Goal: Check status: Check status

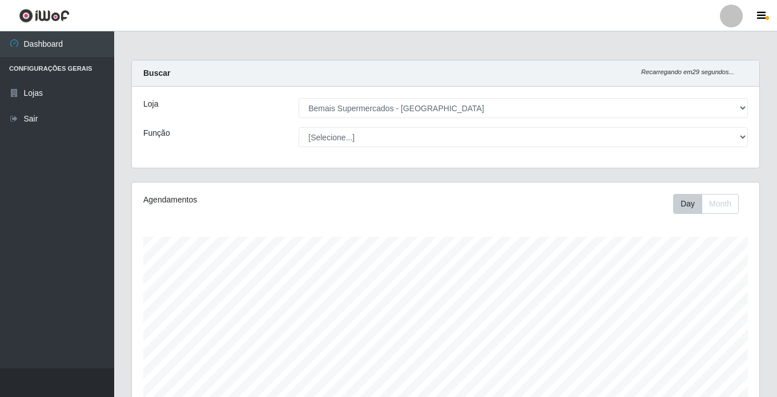
select select "250"
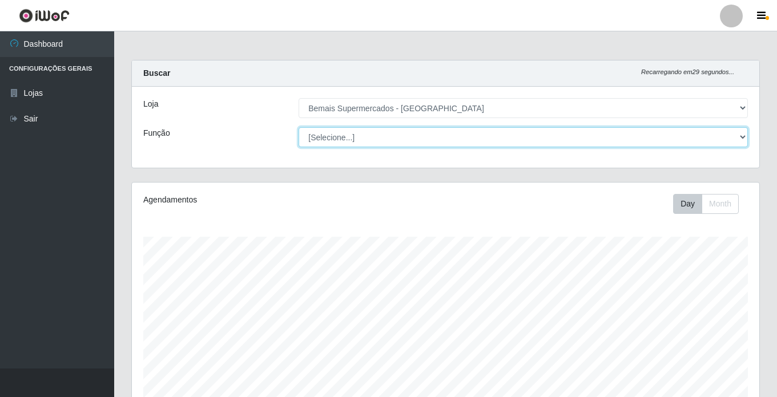
click at [354, 136] on select "[Selecione...] ASG ASG + ASG ++ Auxiliar de Estacionamento Auxiliar de Estacion…" at bounding box center [523, 137] width 449 height 20
click at [299, 127] on select "[Selecione...] ASG ASG + ASG ++ Auxiliar de Estacionamento Auxiliar de Estacion…" at bounding box center [523, 137] width 449 height 20
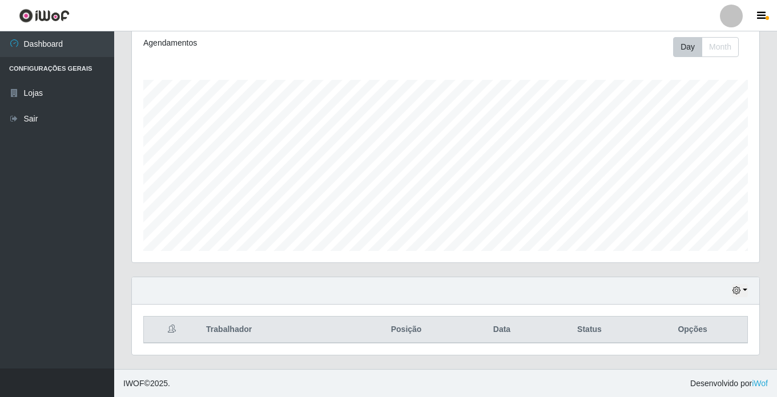
scroll to position [158, 0]
click at [730, 290] on div "Hoje 1 dia 3 dias 1 Semana Não encerrados" at bounding box center [445, 290] width 627 height 27
click at [738, 290] on icon "button" at bounding box center [736, 290] width 8 height 8
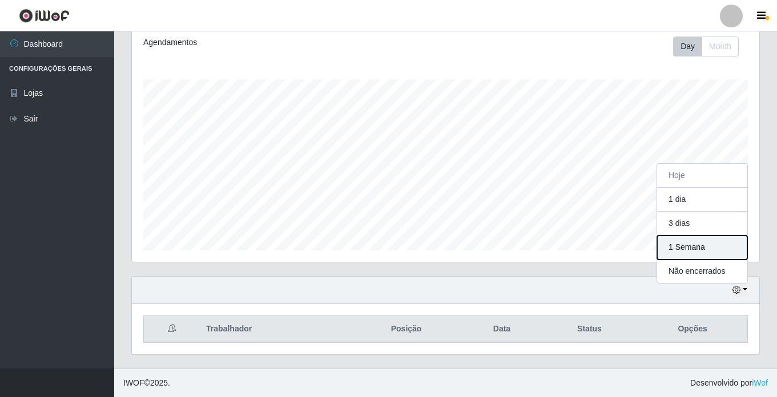
click at [705, 243] on button "1 Semana" at bounding box center [702, 248] width 90 height 24
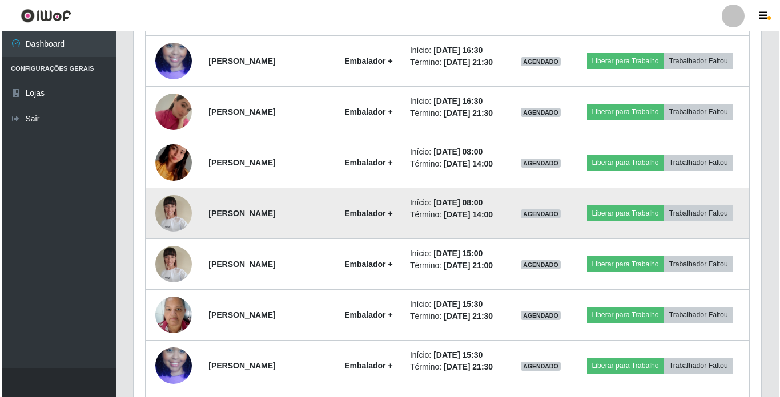
scroll to position [653, 0]
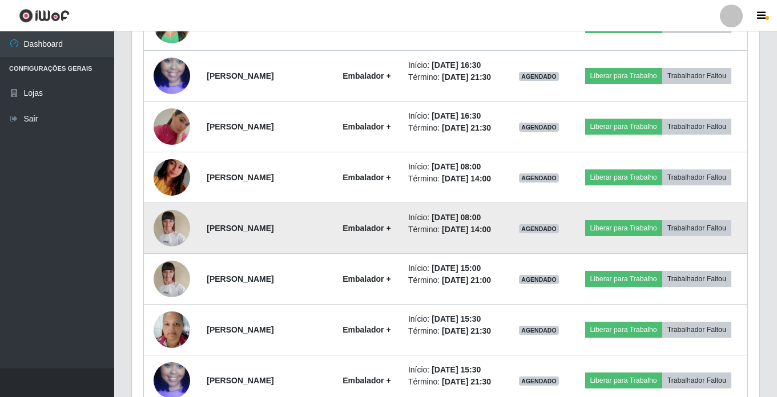
click at [172, 219] on img at bounding box center [172, 228] width 37 height 49
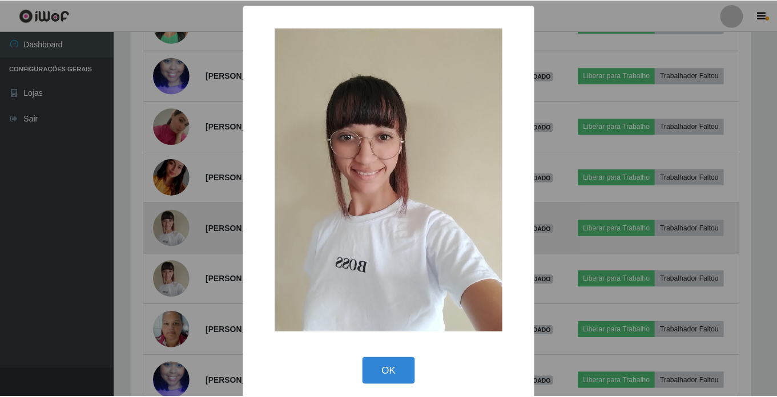
scroll to position [237, 622]
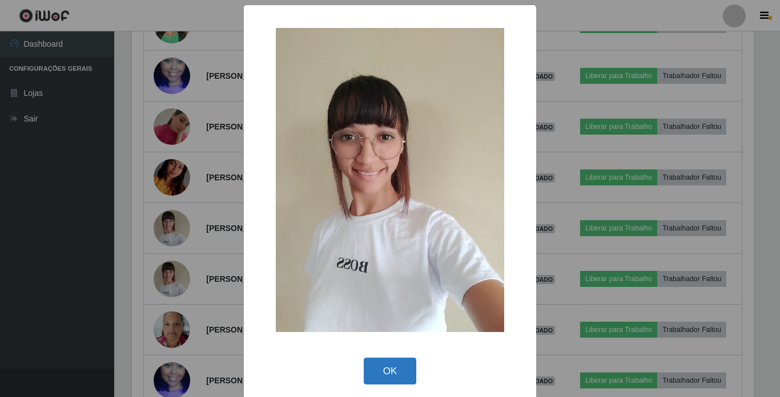
click at [387, 368] on button "OK" at bounding box center [390, 371] width 53 height 27
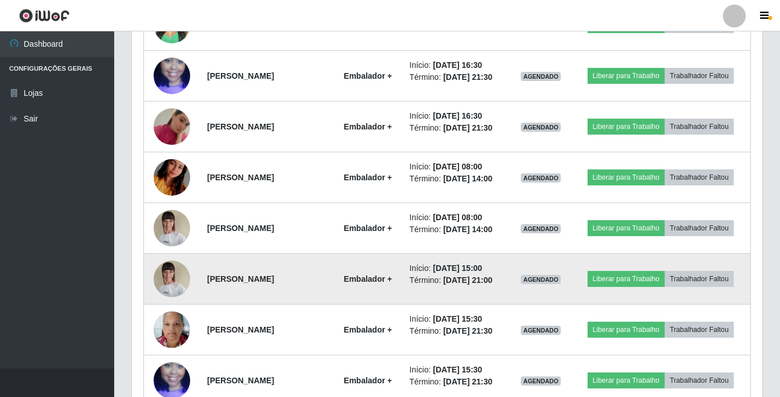
scroll to position [237, 627]
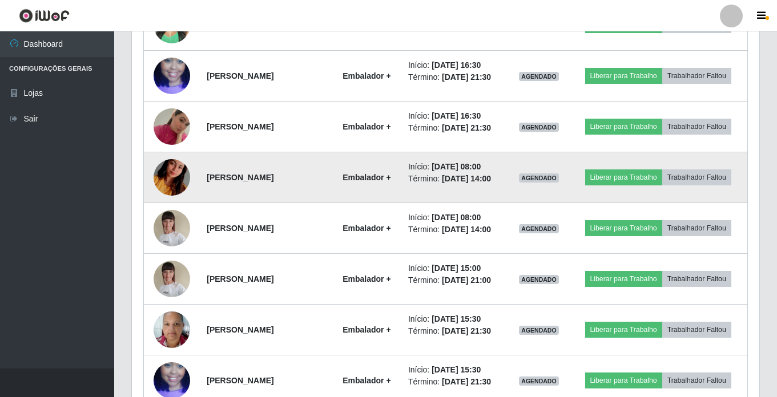
click at [175, 176] on img at bounding box center [172, 177] width 37 height 65
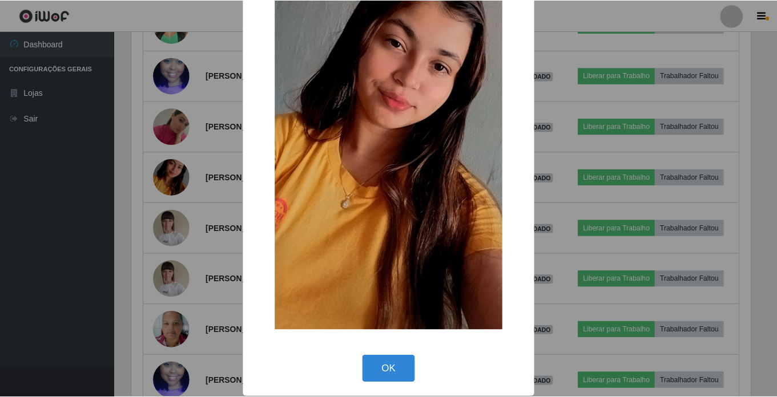
scroll to position [108, 0]
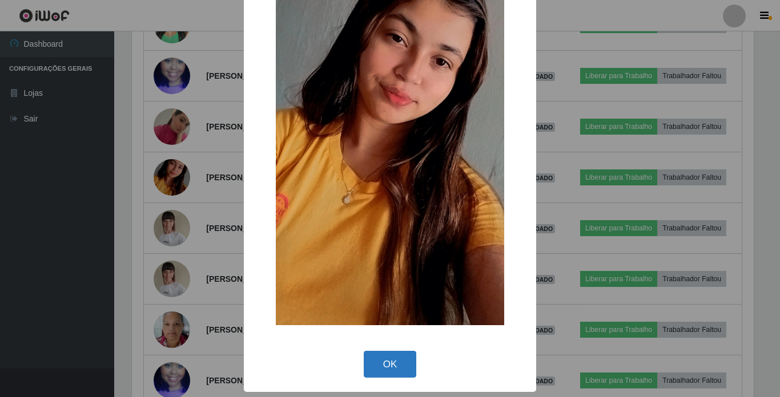
click at [391, 368] on button "OK" at bounding box center [390, 364] width 53 height 27
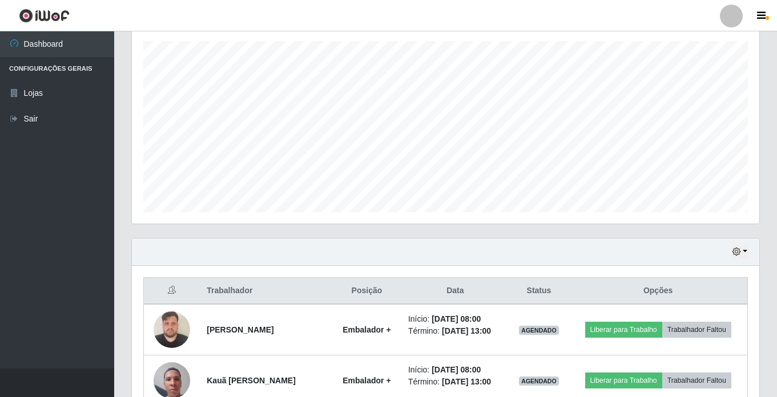
scroll to position [82, 0]
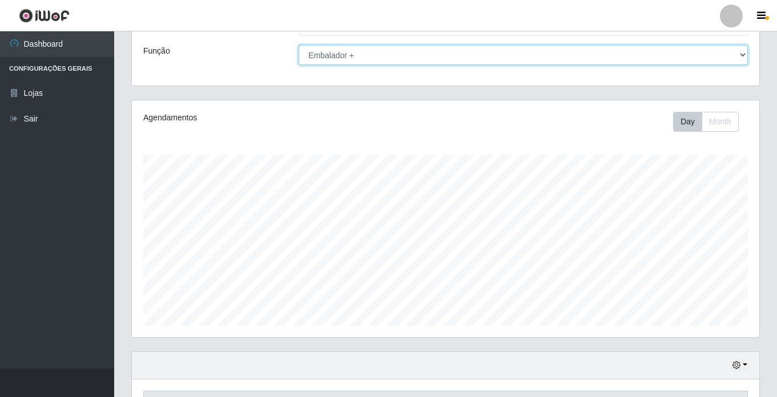
drag, startPoint x: 341, startPoint y: 59, endPoint x: 343, endPoint y: 65, distance: 5.8
click at [341, 59] on select "[Selecione...] ASG ASG + ASG ++ Auxiliar de Estacionamento Auxiliar de Estacion…" at bounding box center [523, 55] width 449 height 20
click at [299, 45] on select "[Selecione...] ASG ASG + ASG ++ Auxiliar de Estacionamento Auxiliar de Estacion…" at bounding box center [523, 55] width 449 height 20
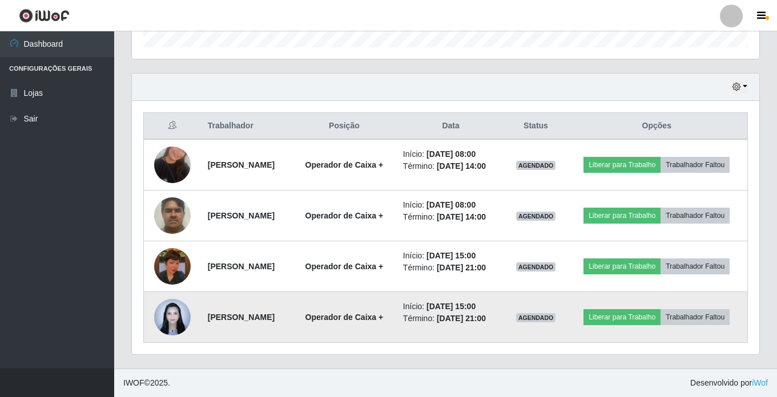
scroll to position [338, 0]
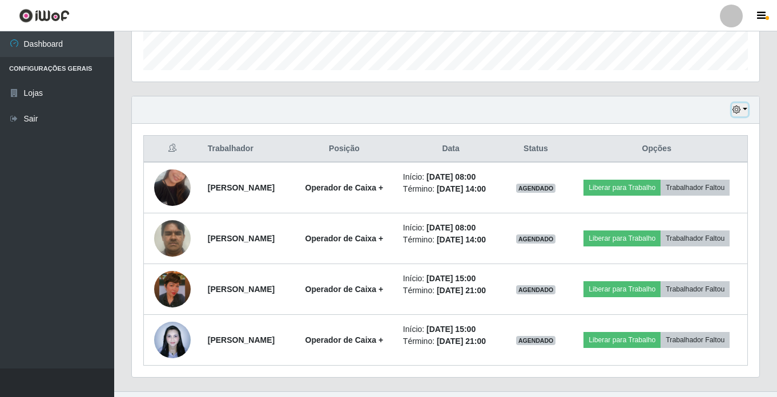
click at [733, 112] on icon "button" at bounding box center [736, 110] width 8 height 8
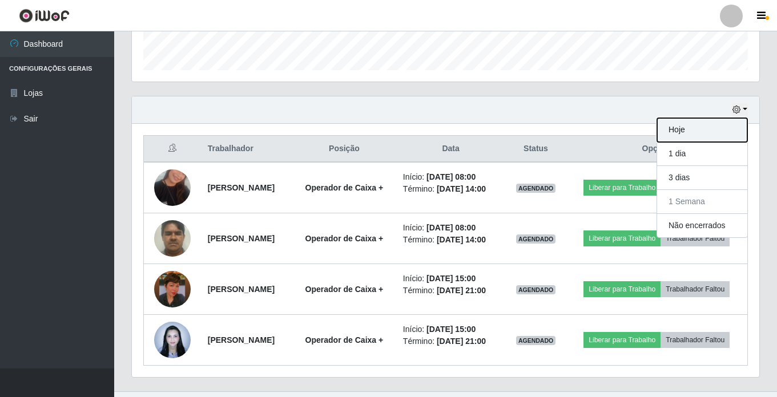
click at [701, 132] on button "Hoje" at bounding box center [702, 130] width 90 height 24
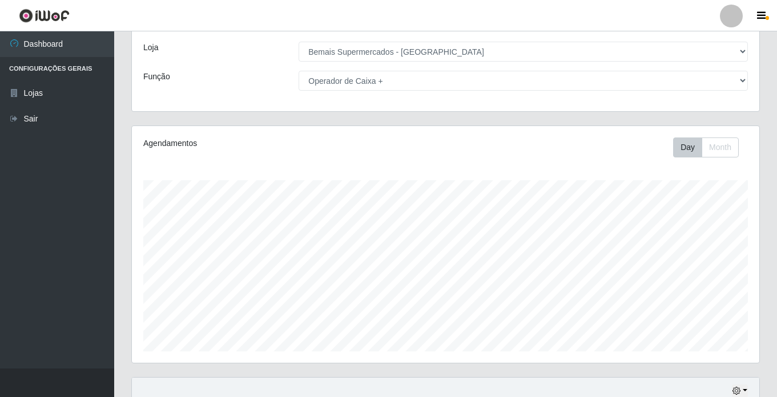
scroll to position [0, 0]
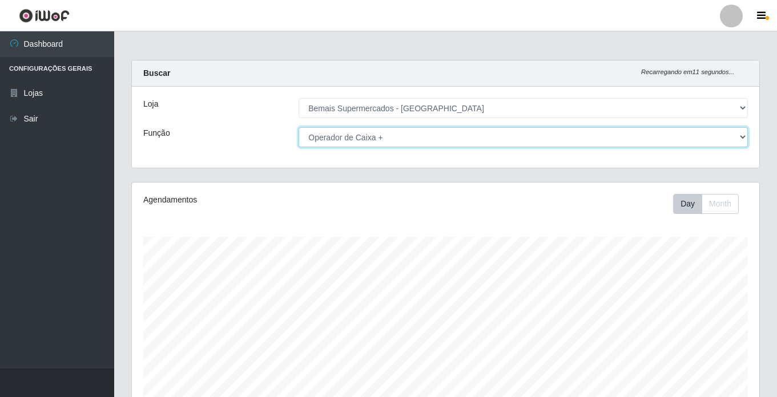
click at [335, 138] on select "[Selecione...] ASG ASG + ASG ++ Auxiliar de Estacionamento Auxiliar de Estacion…" at bounding box center [523, 137] width 449 height 20
select select "[Selecione...]"
click at [299, 127] on select "[Selecione...] ASG ASG + ASG ++ Auxiliar de Estacionamento Auxiliar de Estacion…" at bounding box center [523, 137] width 449 height 20
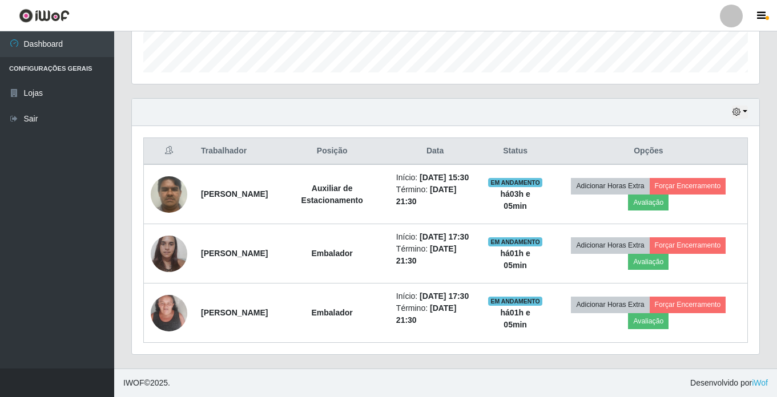
scroll to position [372, 0]
